Goal: Information Seeking & Learning: Find specific fact

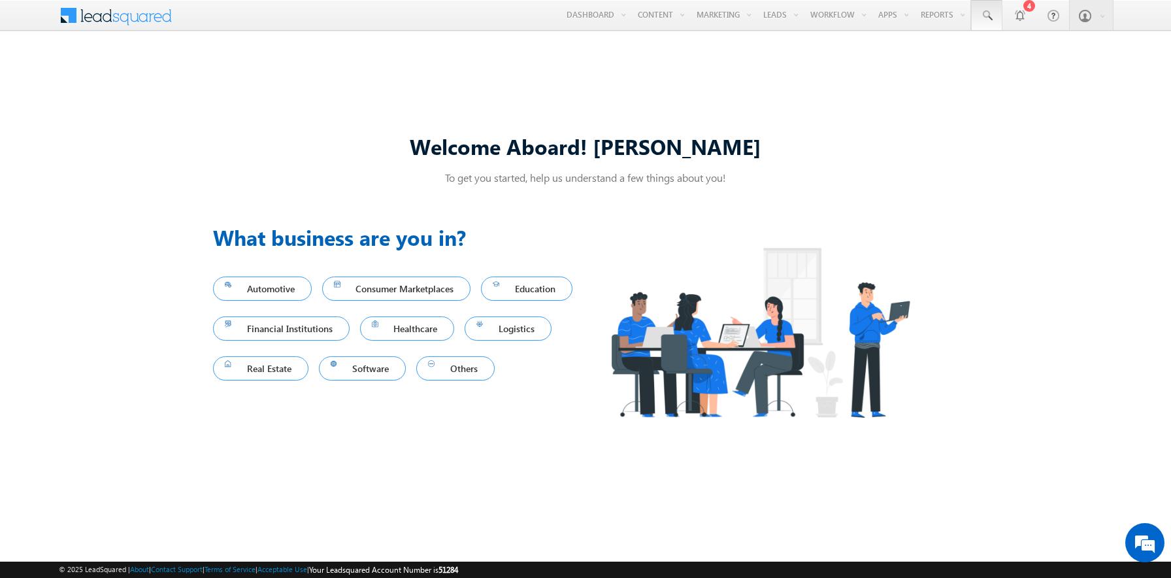
click at [987, 16] on span at bounding box center [986, 15] width 13 height 13
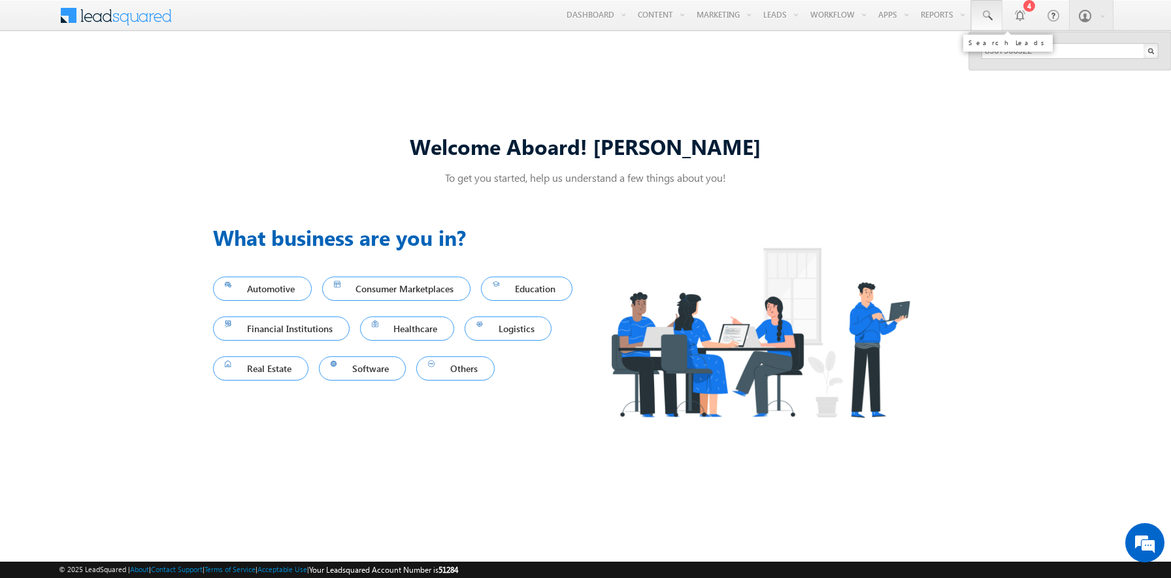
type input "8907966522"
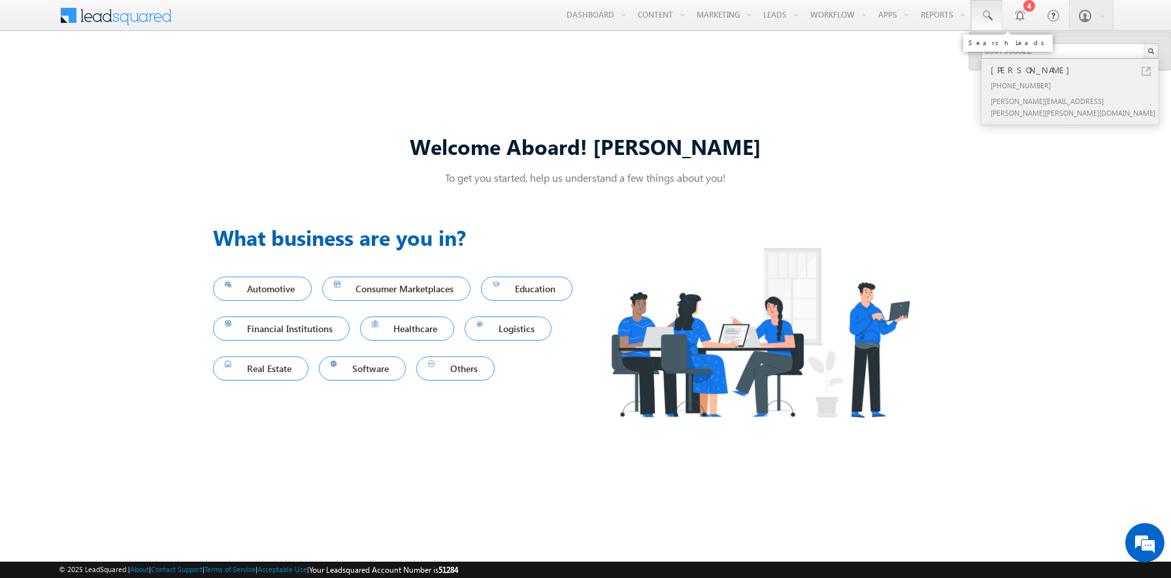
click at [1076, 70] on div "[PERSON_NAME]" at bounding box center [1075, 70] width 175 height 14
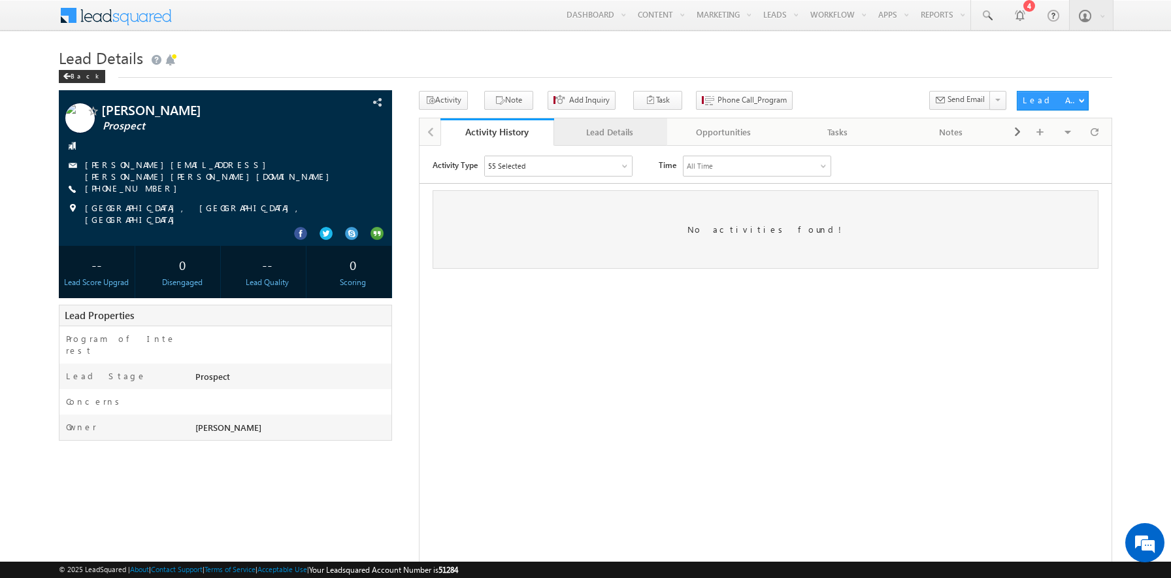
click at [610, 133] on div "Lead Details" at bounding box center [611, 132] width 92 height 16
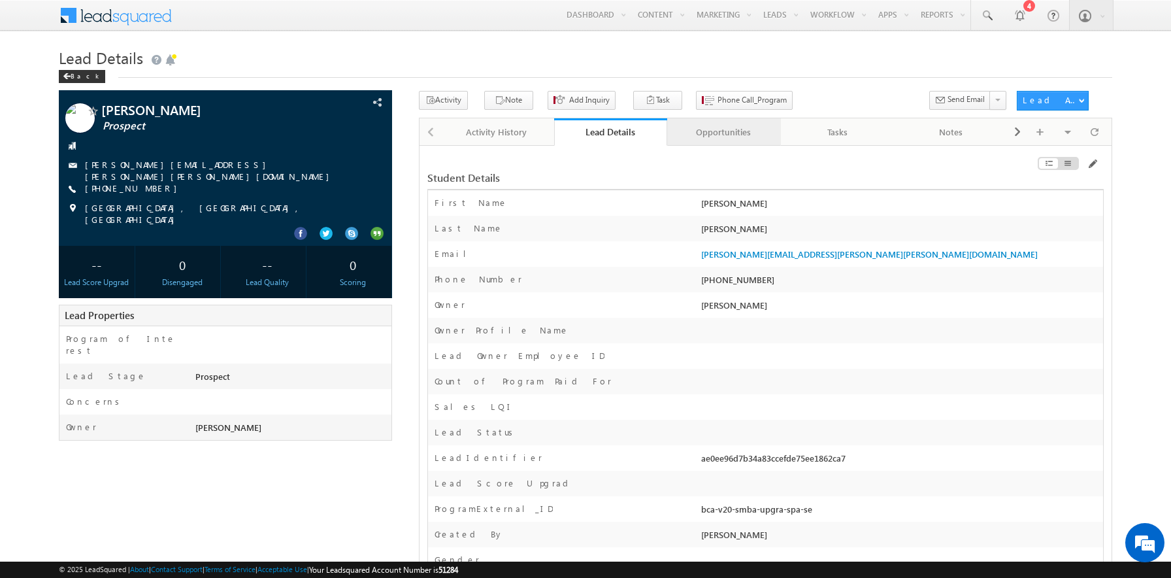
click at [724, 133] on div "Opportunities" at bounding box center [724, 132] width 92 height 16
